Goal: Task Accomplishment & Management: Use online tool/utility

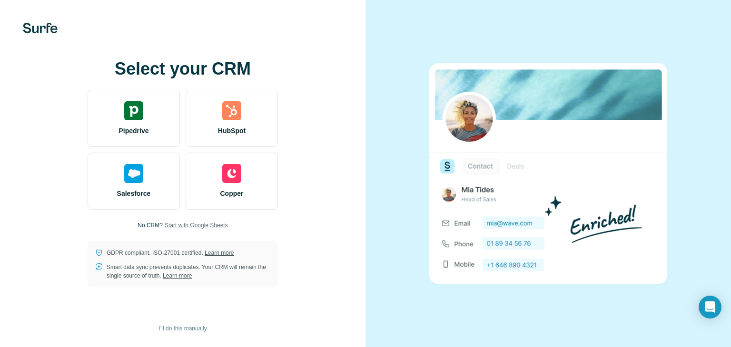
click at [185, 226] on span "Start with Google Sheets" at bounding box center [196, 225] width 63 height 9
click at [195, 326] on span "I’ll do this manually" at bounding box center [182, 328] width 48 height 9
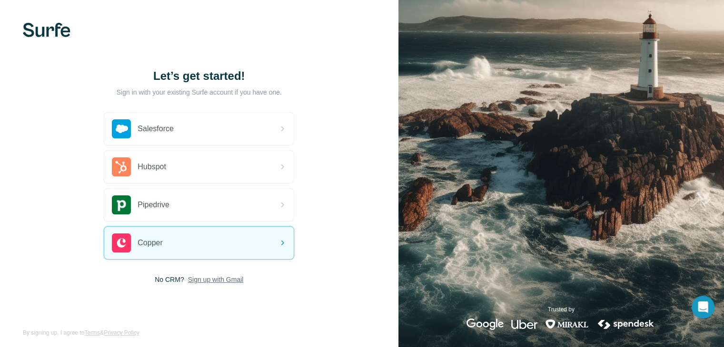
click at [209, 282] on span "Sign up with Gmail" at bounding box center [216, 280] width 56 height 10
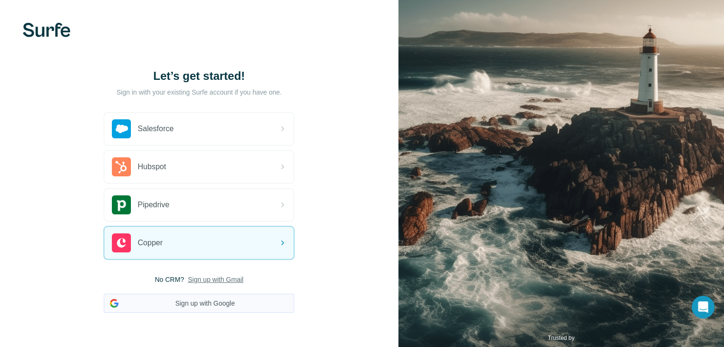
click at [204, 304] on button "Sign up with Google" at bounding box center [199, 303] width 190 height 19
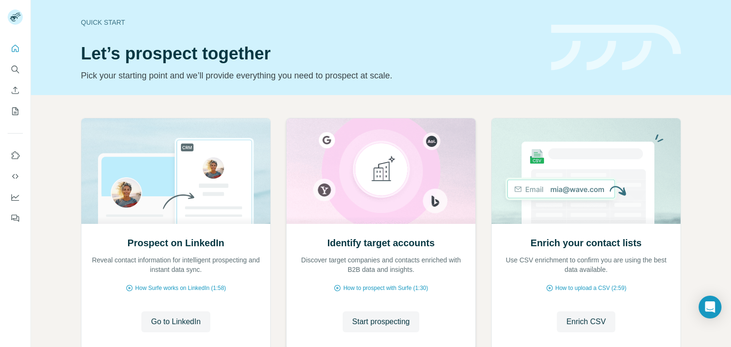
scroll to position [64, 0]
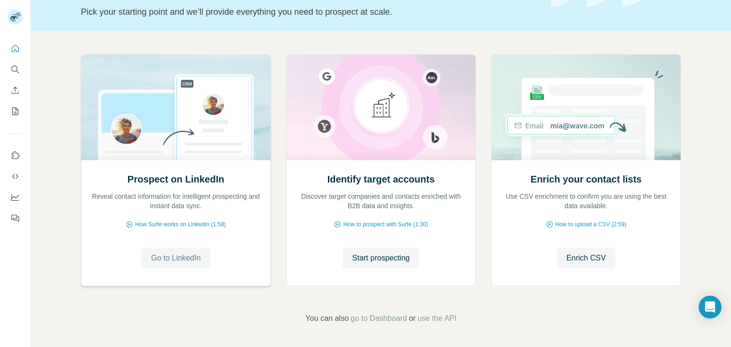
click at [170, 258] on span "Go to LinkedIn" at bounding box center [175, 258] width 49 height 11
click at [13, 47] on icon "Quick start" at bounding box center [15, 49] width 10 height 10
click at [18, 65] on icon "Search" at bounding box center [15, 70] width 10 height 10
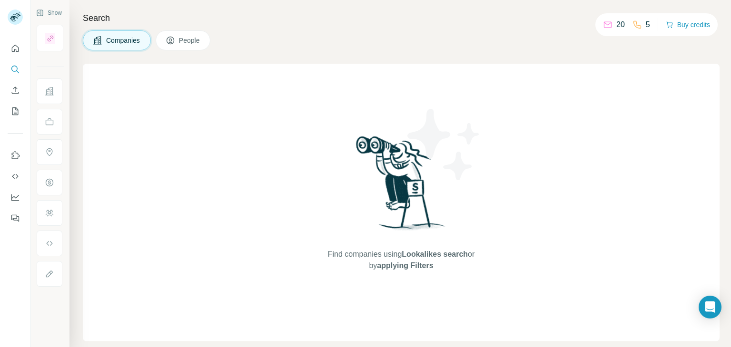
click at [603, 24] on icon at bounding box center [608, 25] width 10 height 10
click at [17, 50] on icon "Quick start" at bounding box center [15, 49] width 10 height 10
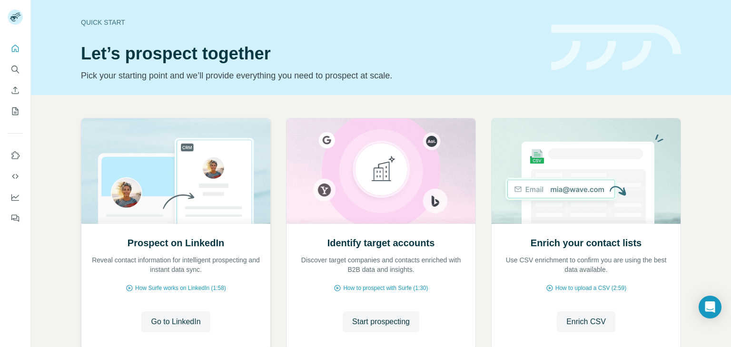
scroll to position [64, 0]
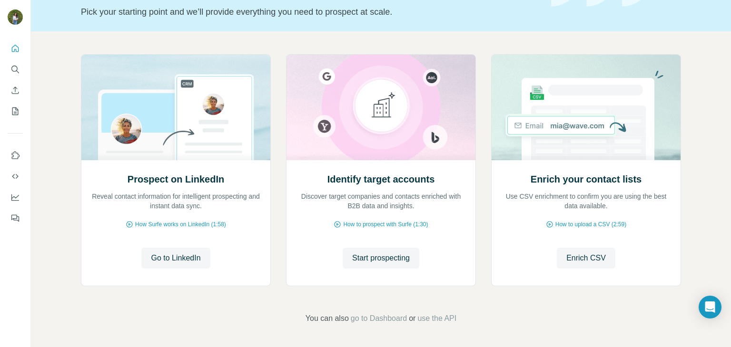
click at [16, 208] on nav at bounding box center [15, 187] width 15 height 80
click at [12, 201] on icon "Dashboard" at bounding box center [15, 198] width 10 height 10
click at [14, 117] on button "My lists" at bounding box center [15, 111] width 15 height 17
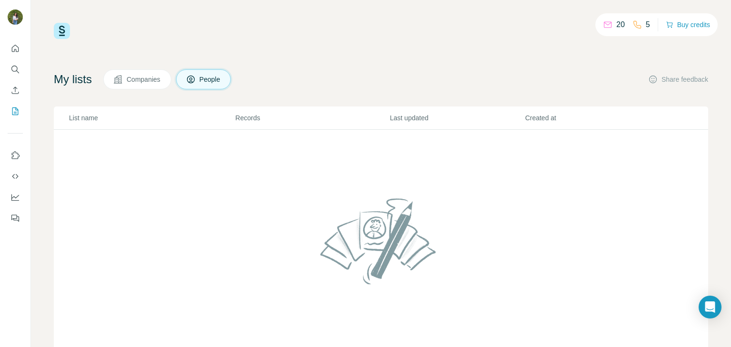
scroll to position [39, 0]
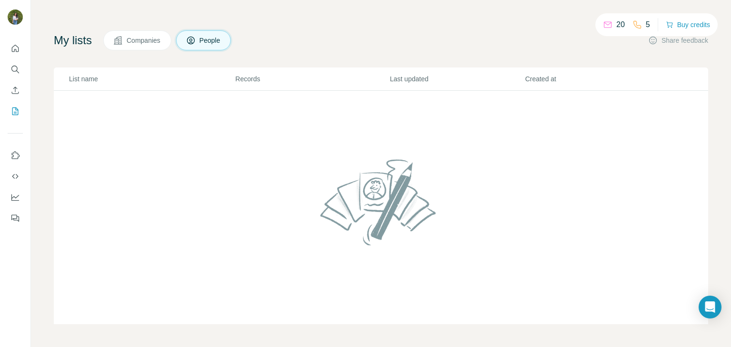
click at [616, 25] on p "20" at bounding box center [620, 24] width 9 height 11
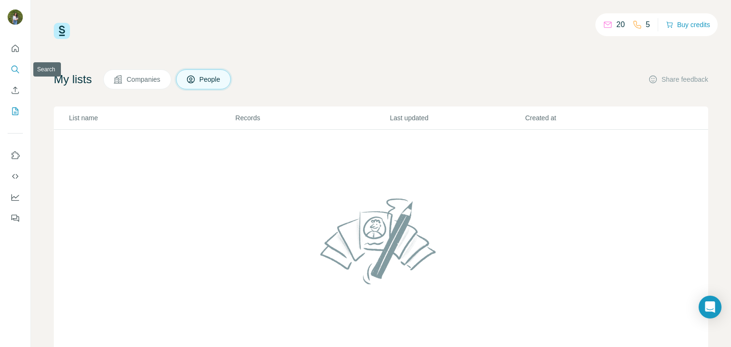
click at [18, 61] on button "Search" at bounding box center [15, 69] width 15 height 17
click at [12, 55] on button "Quick start" at bounding box center [15, 48] width 15 height 17
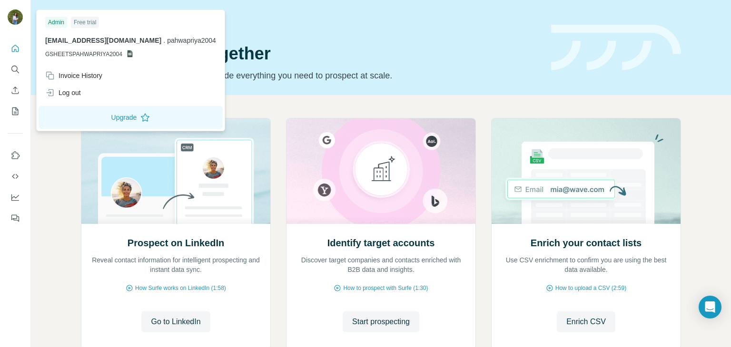
click at [8, 16] on img at bounding box center [15, 17] width 15 height 15
click at [86, 97] on div "Log out" at bounding box center [130, 92] width 182 height 17
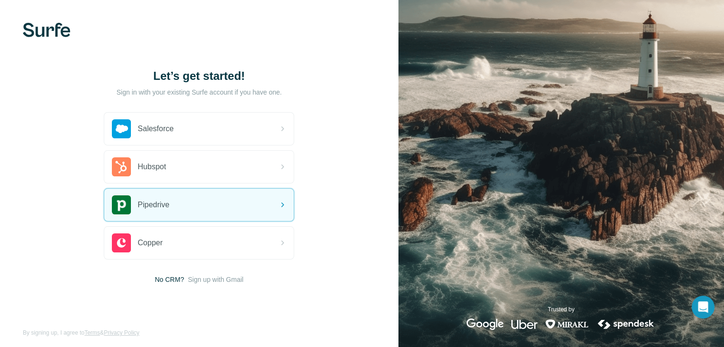
click at [69, 174] on div "Let’s get started! Sign in with your existing Surfe account if you have one. Sa…" at bounding box center [199, 176] width 398 height 353
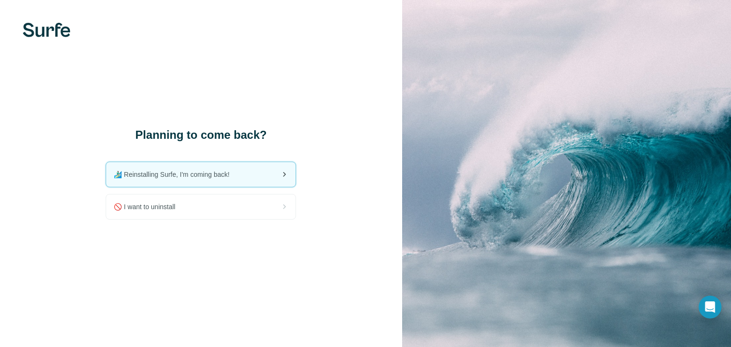
click at [245, 178] on div "🏄🏻‍♂️ Reinstalling Surfe, I'm coming back!" at bounding box center [200, 174] width 189 height 25
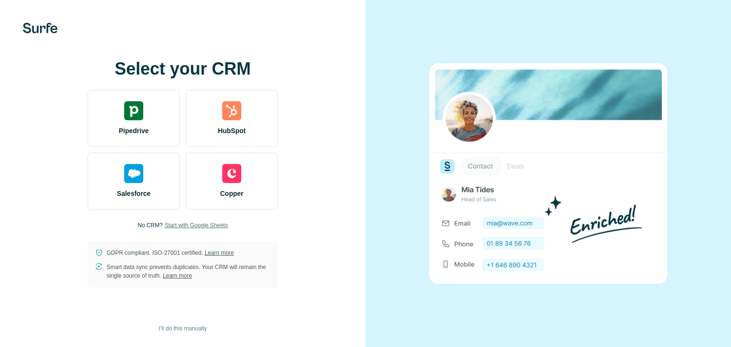
click at [204, 225] on span "Start with Google Sheets" at bounding box center [196, 225] width 63 height 9
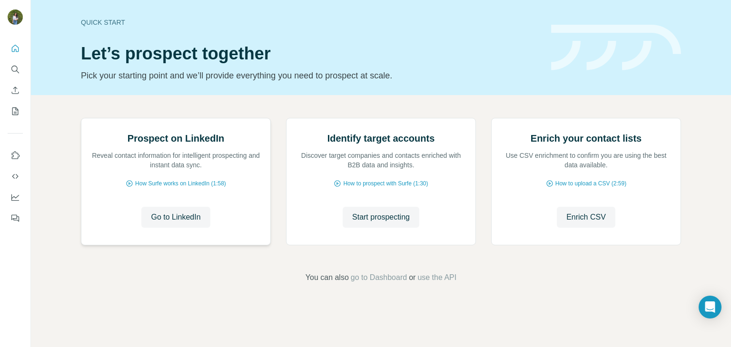
scroll to position [64, 0]
click at [173, 223] on span "Go to LinkedIn" at bounding box center [175, 217] width 49 height 11
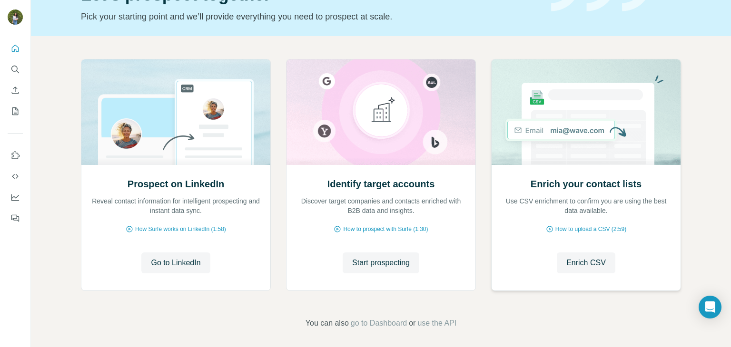
scroll to position [61, 0]
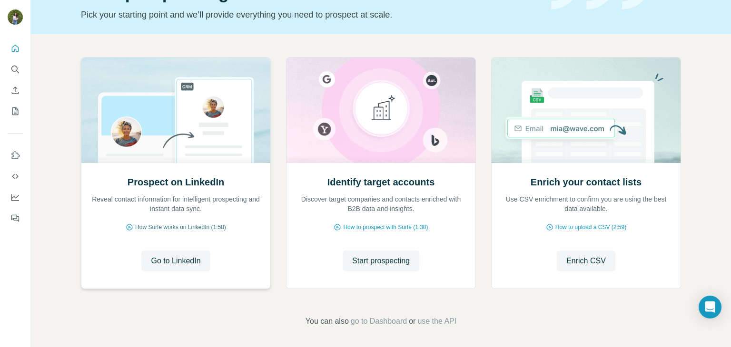
click at [188, 227] on span "How Surfe works on LinkedIn (1:58)" at bounding box center [180, 227] width 91 height 9
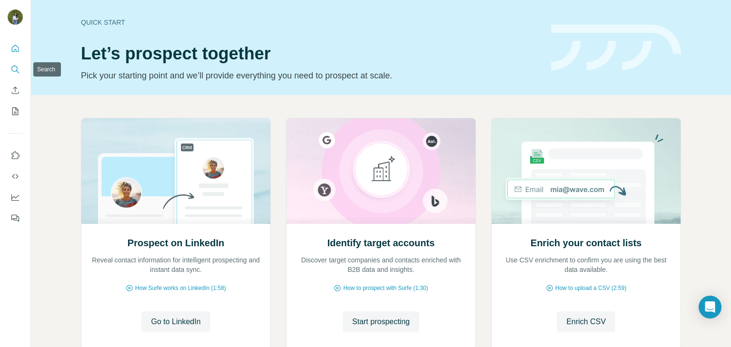
click at [20, 71] on button "Search" at bounding box center [15, 69] width 15 height 17
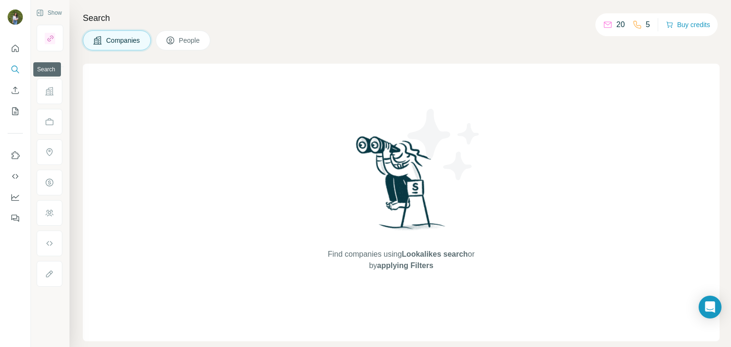
click at [12, 69] on icon "Search" at bounding box center [15, 70] width 10 height 10
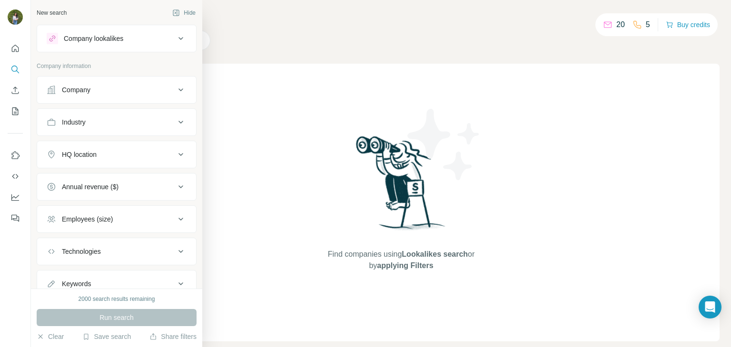
click at [117, 87] on div "Company" at bounding box center [111, 90] width 128 height 10
